Goal: Task Accomplishment & Management: Complete application form

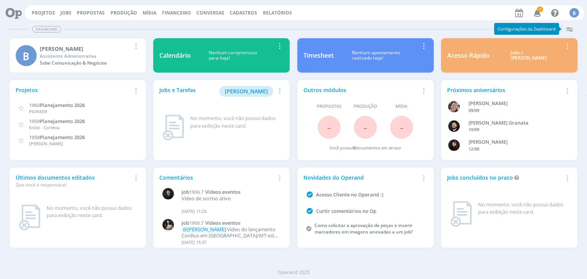
click at [537, 10] on icon "button" at bounding box center [537, 12] width 13 height 13
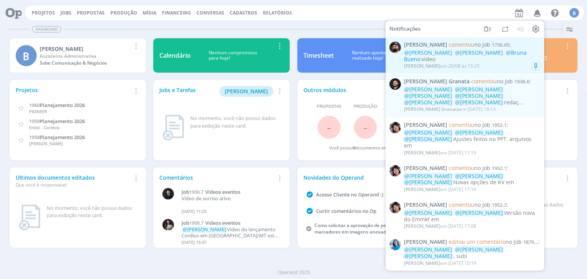
click at [460, 63] on div "Bruno Gassen em 29/08 às 15:25" at bounding box center [442, 65] width 76 height 5
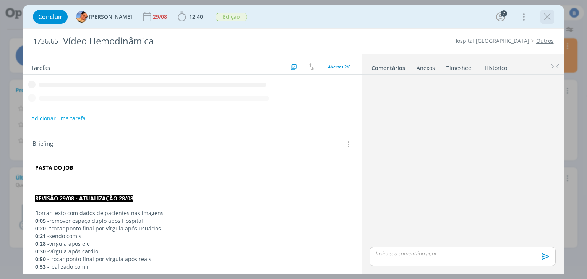
click at [550, 19] on icon "dialog" at bounding box center [547, 16] width 11 height 11
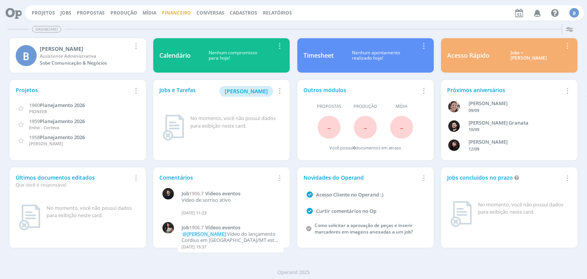
click at [174, 14] on link "Financeiro" at bounding box center [176, 13] width 29 height 6
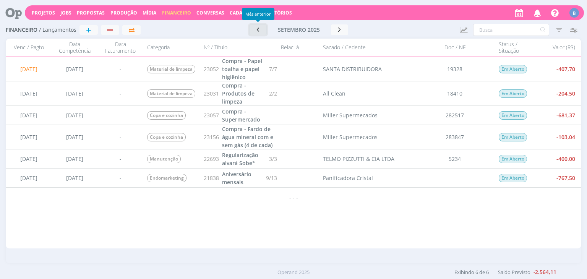
click at [255, 32] on icon "button" at bounding box center [258, 29] width 8 height 7
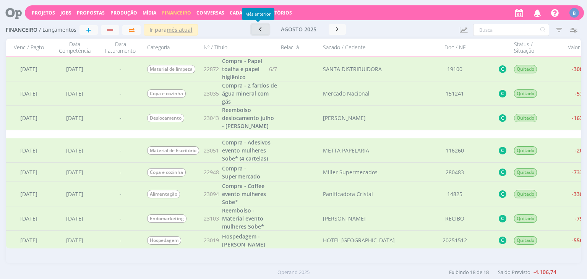
click at [255, 32] on button "button" at bounding box center [261, 29] width 18 height 11
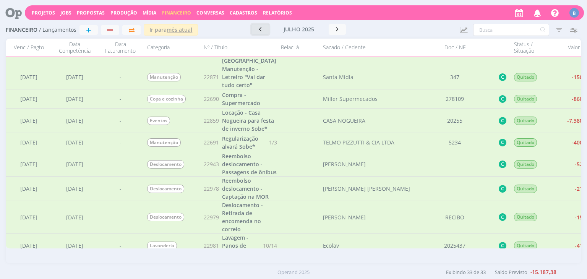
scroll to position [573, 0]
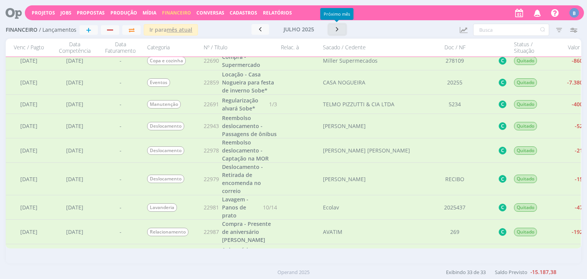
click at [337, 26] on icon "button" at bounding box center [338, 29] width 8 height 7
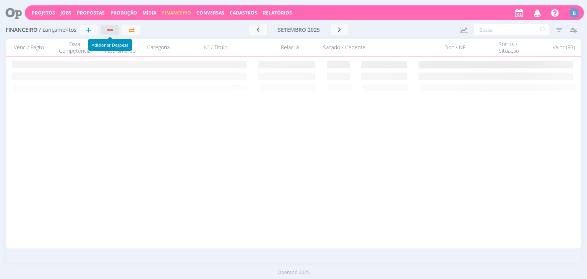
click at [113, 33] on button "button" at bounding box center [110, 30] width 18 height 10
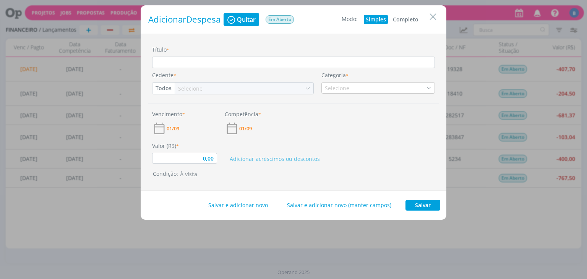
click at [400, 22] on button "Completo" at bounding box center [405, 19] width 29 height 9
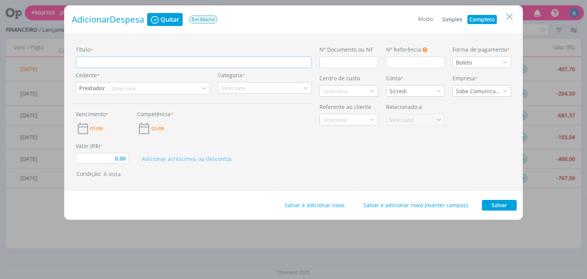
click at [186, 65] on input "Título *" at bounding box center [194, 62] width 236 height 11
type input "0,00"
type input "R"
type input "0,00"
type input "Re"
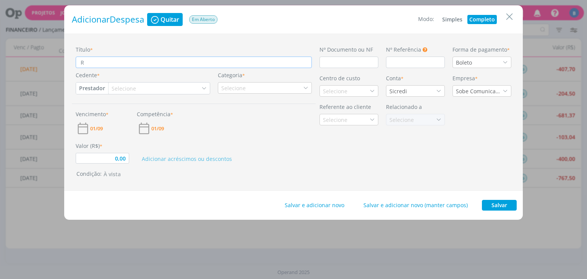
type input "0,00"
type input "Ree"
type input "0,00"
type input "Reem"
type input "0,00"
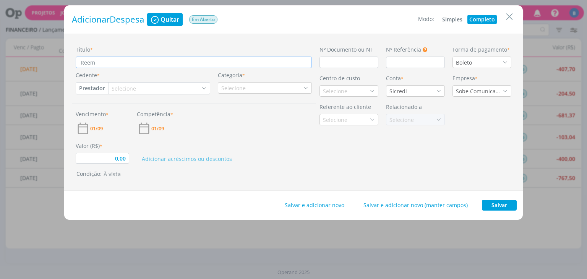
type input "Reemb"
type input "0,00"
type input "Reembo"
type input "0,00"
type input "Reembos"
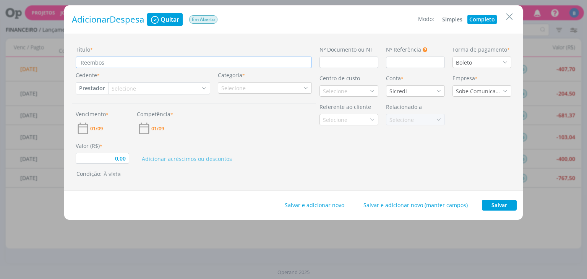
type input "0,00"
type input "Reemboso"
type input "0,00"
type input "Reembos"
type input "0,00"
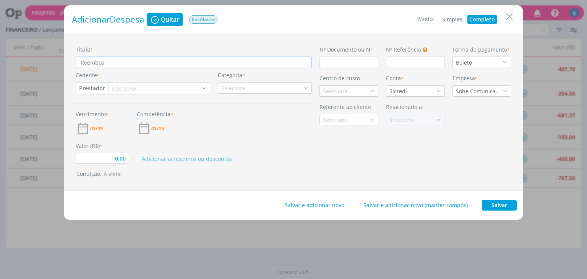
type input "Reembo"
type input "0,00"
type input "Reembol"
type input "0,00"
type input "Reembols"
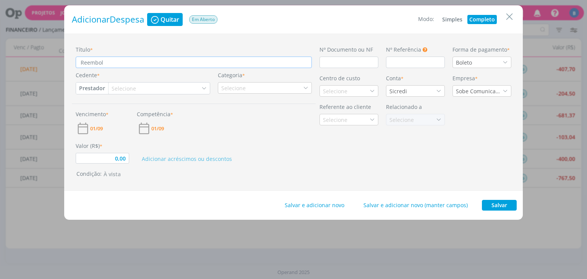
type input "0,00"
type input "Reembolso"
type input "0,00"
type input "Reembolso"
type input "0,00"
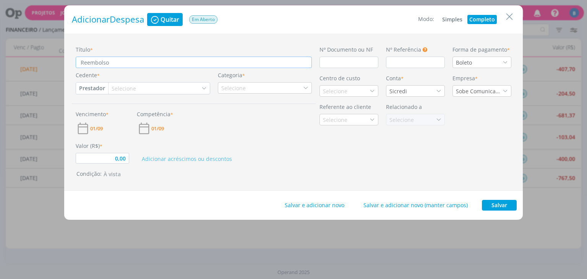
type input "Reembolso d"
type input "0,00"
type input "Reembolso de"
type input "0,00"
type input "Reembolso des"
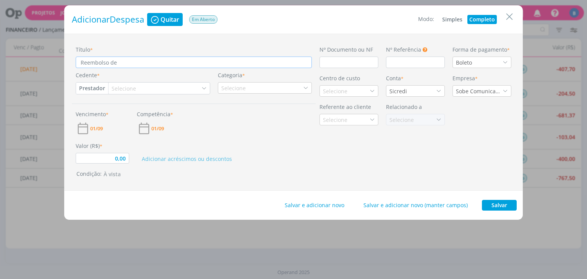
type input "0,00"
type input "Reembolso desl"
type input "0,00"
type input "Reembolso deslo"
type input "0,00"
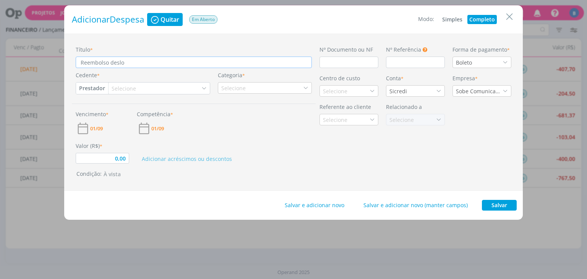
type input "Reembolso desloc"
type input "0,00"
type input "Reembolso desloca"
type input "0,00"
type input "Reembolso deslocam"
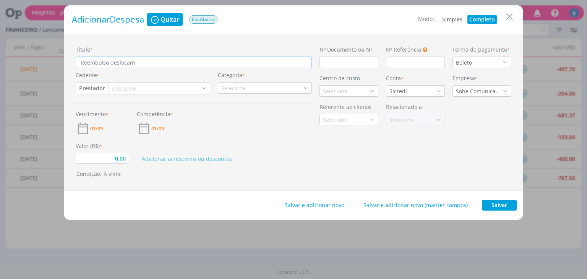
type input "0,00"
type input "Reembolso deslocame"
type input "0,00"
type input "Reembolso deslocamen"
type input "0,00"
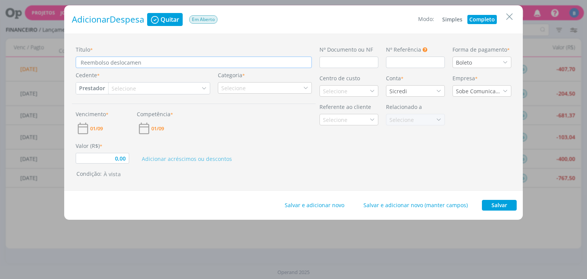
type input "Reembolso deslocament"
type input "0,00"
type input "Reembolso deslocamento"
type input "0,00"
type input "Reembolso deslocamento"
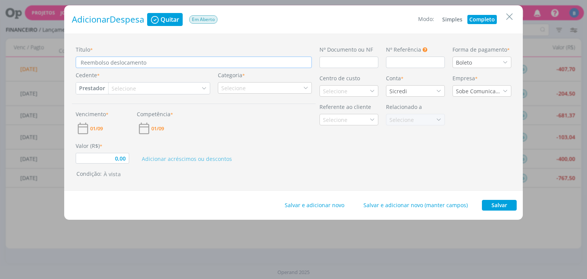
type input "0,00"
type input "Reembolso deslocamento -"
type input "0,00"
type input "Reembolso deslocamento -"
type input "0,00"
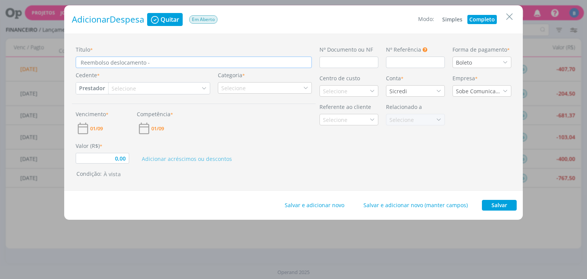
type input "Reembolso deslocamento - C"
type input "0,00"
type input "Reembolso deslocamento - Ca"
type input "0,00"
type input "Reembolso deslocamento - Cap"
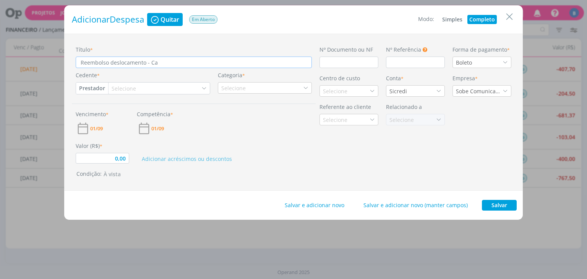
type input "0,00"
type input "Reembolso deslocamento - Capt"
type input "0,00"
type input "Reembolso deslocamento - Capta"
type input "0,00"
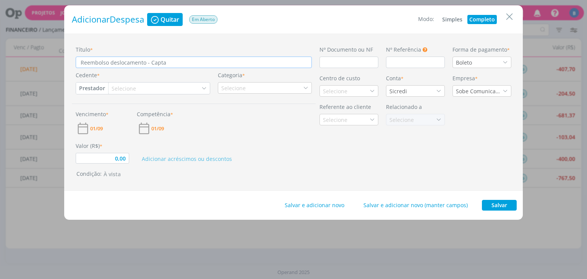
type input "Reembolso deslocamento - Captaç"
type input "0,00"
type input "Reembolso deslocamento - Captaçã"
type input "0,00"
type input "Reembolso deslocamento - Captação"
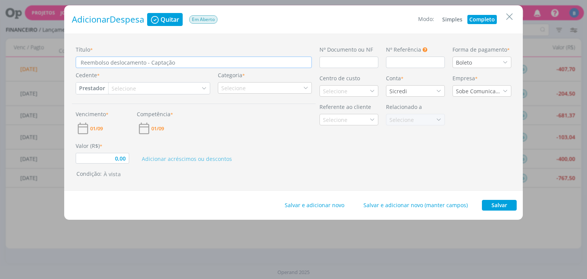
type input "0,00"
type input "Reembolso deslocamento - Captação"
type input "0,00"
type input "Reembolso deslocamento - Captação M"
type input "0,00"
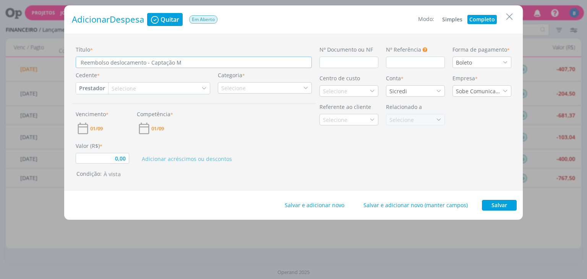
type input "Reembolso deslocamento - Captação Mo"
type input "0,00"
type input "Reembolso deslocamento - Captação Mor"
type input "0,00"
type input "Reembolso deslocamento - Captação Mor"
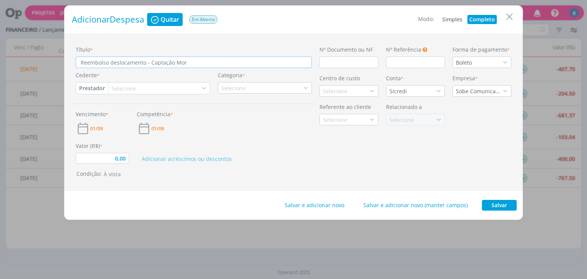
type input "0,00"
type input "Reembolso deslocamento - Captação Mor e"
type input "0,00"
type input "Reembolso deslocamento - Captação Mor e"
type input "0,00"
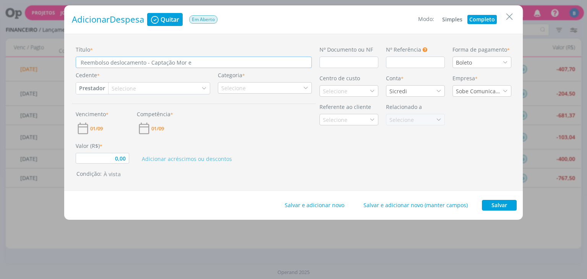
type input "Reembolso deslocamento - Captação Mor e U"
type input "0,00"
type input "Reembolso deslocamento - Captação Mor e Un"
type input "0,00"
type input "Reembolso deslocamento - Captação Mor e Uni"
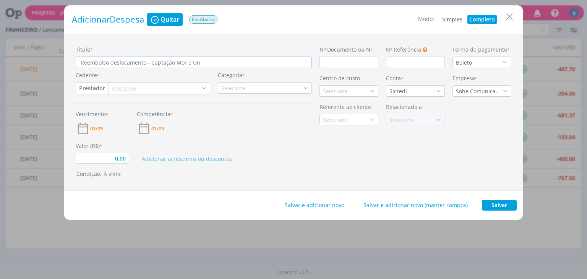
type input "0,00"
type input "Reembolso deslocamento - Captação Mor e Unis"
type input "0,00"
type input "Reembolso deslocamento - Captação Mor e Unisc"
type input "0,00"
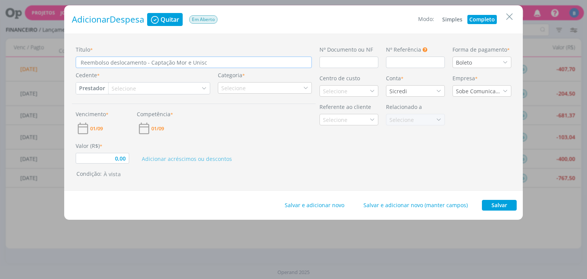
click at [92, 92] on button "Prestador" at bounding box center [92, 88] width 32 height 11
type input "Reembolso deslocamento - Captação Mor e Unisc"
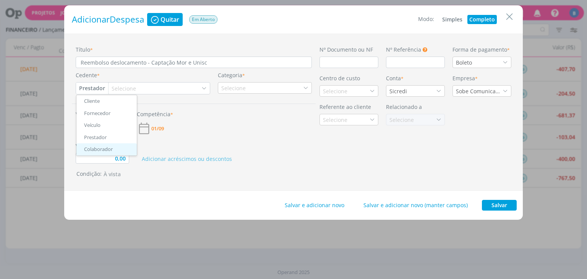
click at [96, 149] on link "Colaborador" at bounding box center [106, 149] width 60 height 12
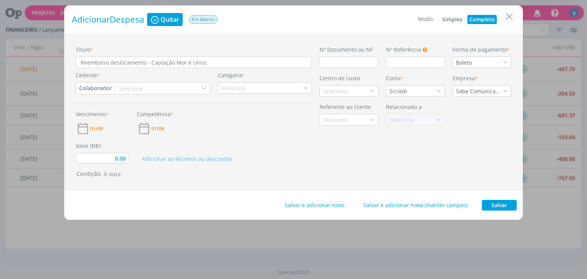
type input "0,00"
click at [128, 85] on div "Selecione" at bounding box center [132, 88] width 26 height 8
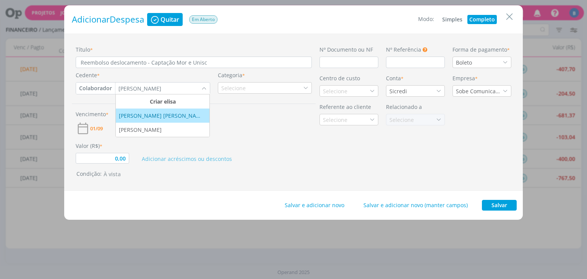
type input "elisa"
click at [153, 119] on div "[PERSON_NAME] [PERSON_NAME]" at bounding box center [163, 116] width 88 height 8
type input "0,00"
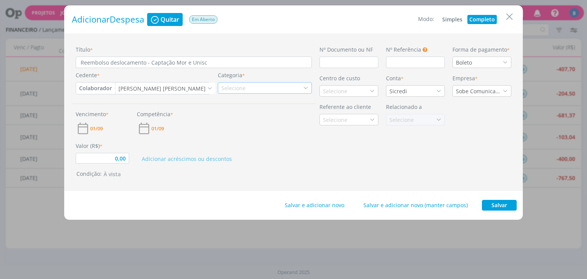
click at [232, 86] on div "Selecione" at bounding box center [234, 88] width 26 height 8
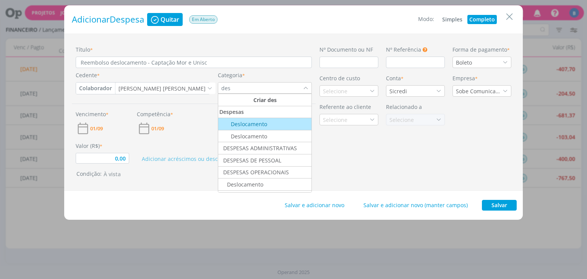
type input "des"
click at [245, 127] on div "Deslocamento" at bounding box center [243, 124] width 48 height 8
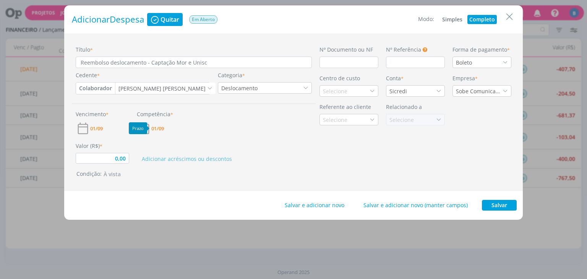
click at [160, 127] on span "01/09" at bounding box center [157, 128] width 13 height 5
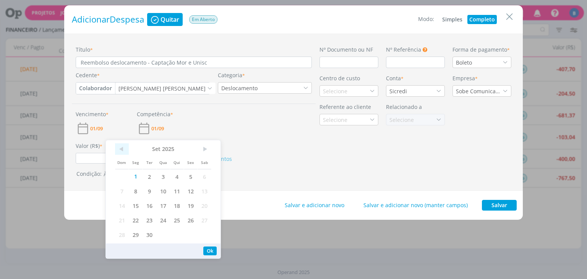
click at [125, 146] on span "<" at bounding box center [122, 148] width 14 height 11
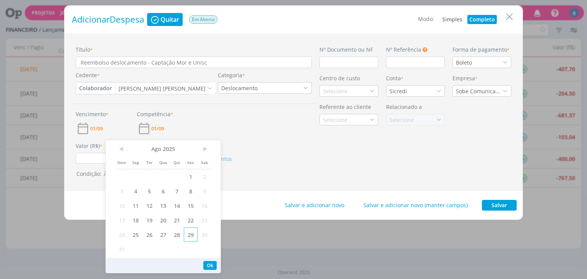
click at [189, 232] on span "29" at bounding box center [191, 234] width 14 height 15
click at [124, 248] on span "31" at bounding box center [122, 249] width 14 height 15
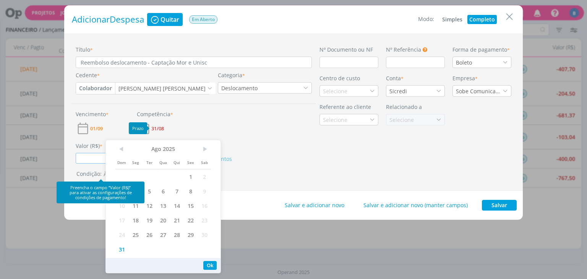
click at [96, 156] on input "0,00" at bounding box center [103, 158] width 54 height 11
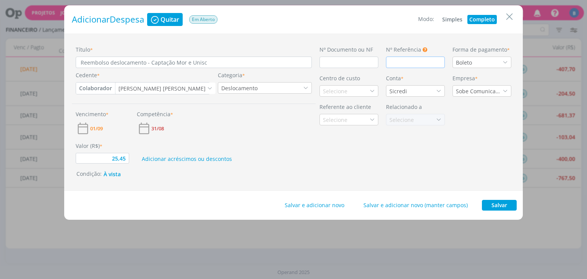
click at [401, 65] on input "dialog" at bounding box center [415, 62] width 59 height 11
click at [482, 64] on div "Boleto" at bounding box center [482, 62] width 59 height 11
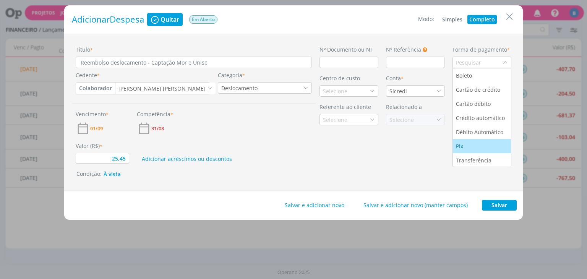
click at [465, 145] on div "Pix" at bounding box center [460, 146] width 9 height 8
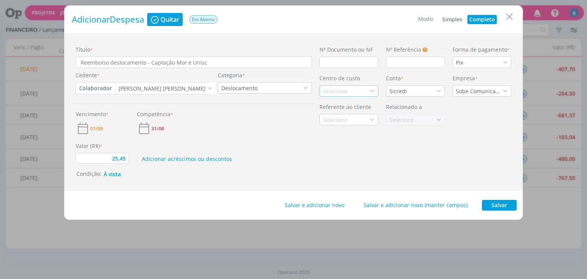
click at [350, 93] on div "Selecione" at bounding box center [349, 90] width 59 height 11
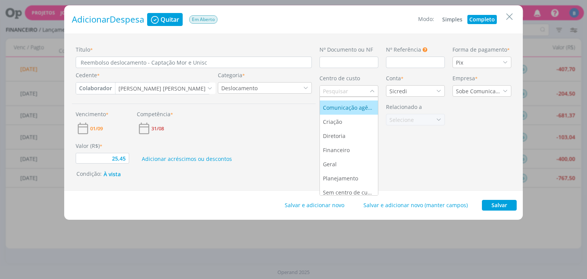
scroll to position [43, 0]
click at [346, 103] on div "Comunicação agência" at bounding box center [349, 104] width 52 height 8
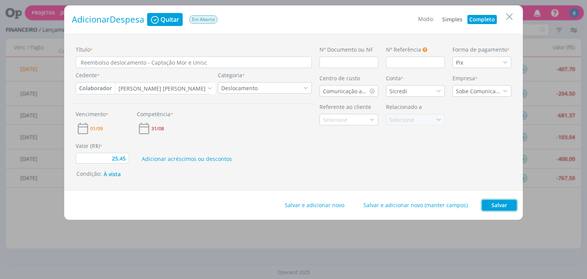
click at [494, 202] on button "Salvar" at bounding box center [499, 205] width 35 height 11
type input "25,45"
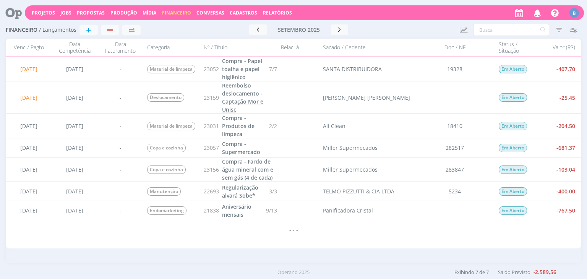
click at [231, 94] on span "Reembolso deslocamento - Captação Mor e Unisc" at bounding box center [242, 97] width 41 height 31
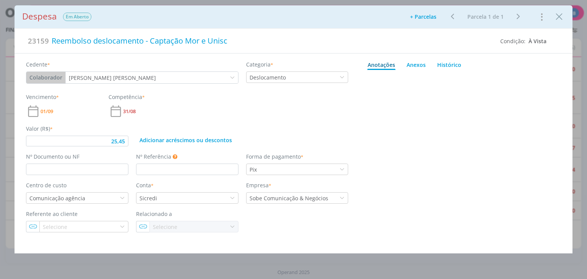
type input "25,45"
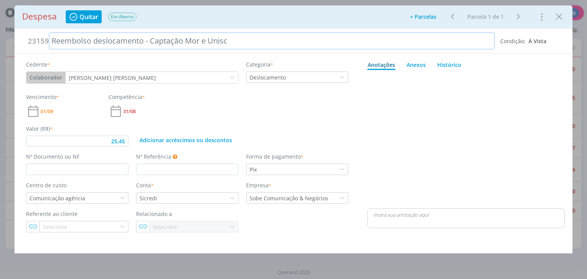
click at [196, 41] on div "Reembolso deslocamento - Captação Mor e Unisc" at bounding box center [271, 40] width 445 height 17
click at [197, 41] on div "Reembolso deslocamento - Captação Mor e Unisc" at bounding box center [271, 40] width 445 height 17
click at [331, 125] on div "Adicionar acréscimos ou descontos" at bounding box center [242, 136] width 220 height 22
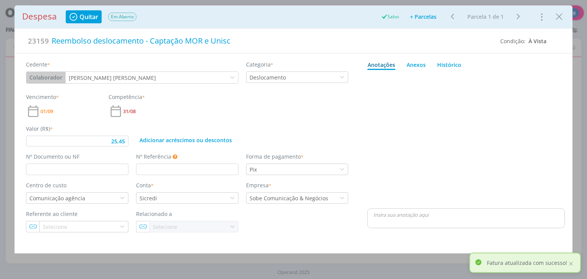
type input "25,45"
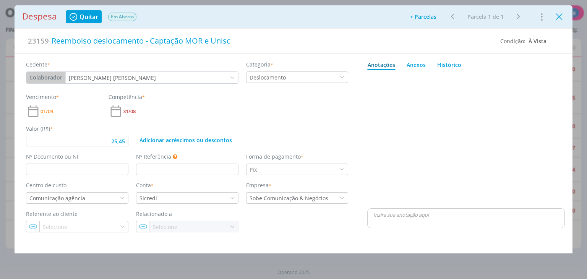
click at [557, 19] on icon "Close" at bounding box center [559, 16] width 11 height 11
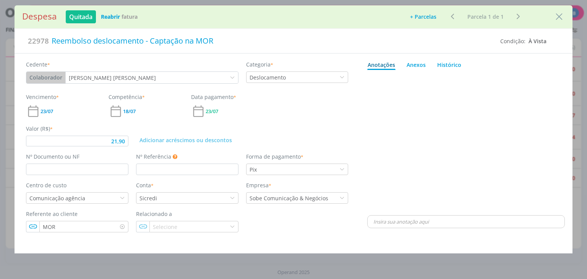
type input "21,90"
